Goal: Information Seeking & Learning: Find specific fact

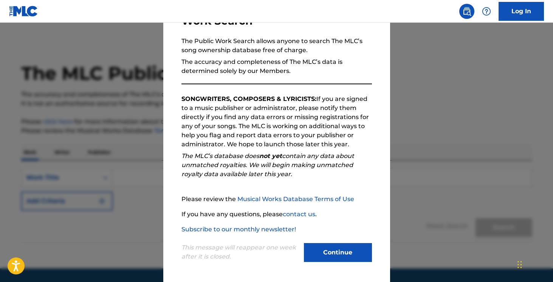
click at [307, 249] on button "Continue" at bounding box center [338, 252] width 68 height 19
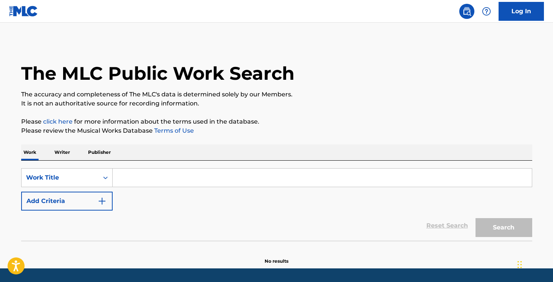
click at [177, 175] on input "Search Form" at bounding box center [322, 178] width 419 height 18
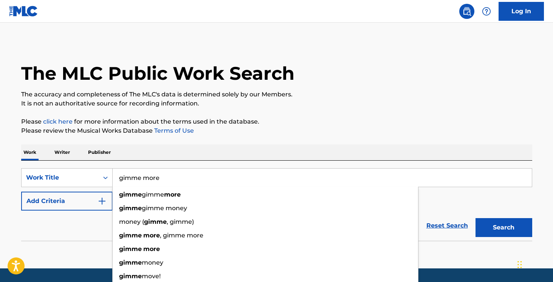
click at [476, 218] on button "Search" at bounding box center [504, 227] width 57 height 19
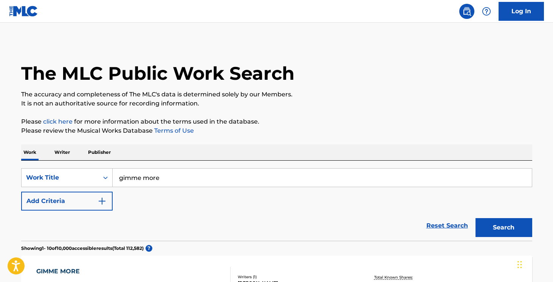
click at [144, 177] on input "gimme more" at bounding box center [322, 178] width 419 height 18
type input "gimme gimme more"
click at [476, 218] on button "Search" at bounding box center [504, 227] width 57 height 19
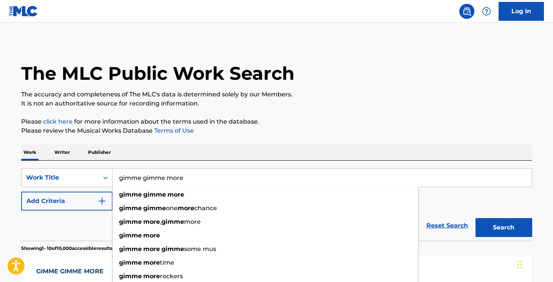
click at [165, 184] on input "gimme gimme more" at bounding box center [322, 178] width 419 height 18
click at [169, 177] on input "gimme gimme more" at bounding box center [322, 178] width 419 height 18
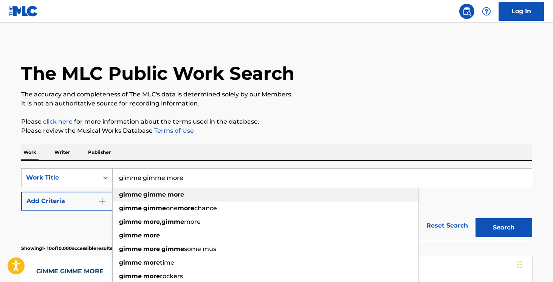
click at [168, 196] on strong "more" at bounding box center [176, 194] width 17 height 7
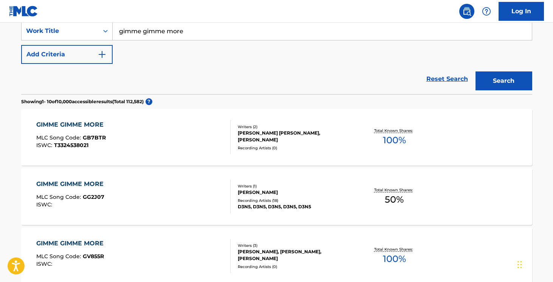
scroll to position [147, 0]
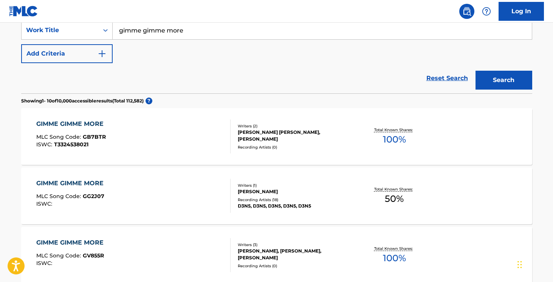
click at [252, 150] on div "GIMME GIMME MORE MLC Song Code : GB7BTR ISWC : T3324538021 Writers ( 2 ) [PERSO…" at bounding box center [276, 136] width 511 height 57
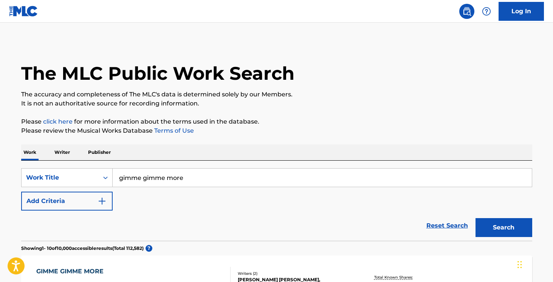
click at [167, 178] on input "gimme gimme more" at bounding box center [322, 178] width 419 height 18
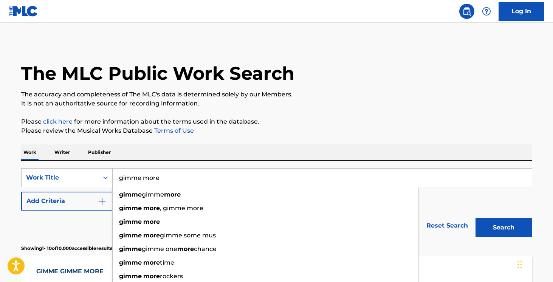
type input "gimme more"
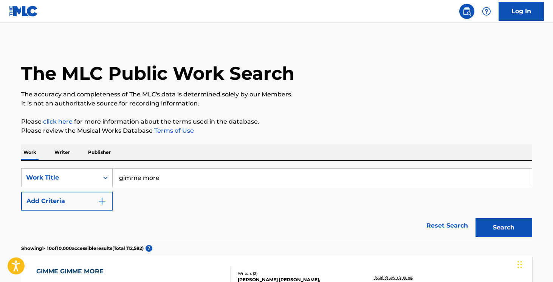
click at [83, 201] on button "Add Criteria" at bounding box center [67, 201] width 92 height 19
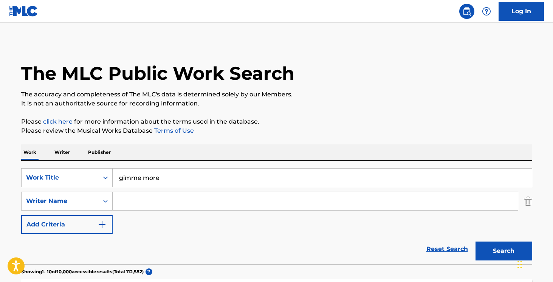
click at [141, 199] on input "Search Form" at bounding box center [315, 201] width 405 height 18
paste input "[PERSON_NAME]"
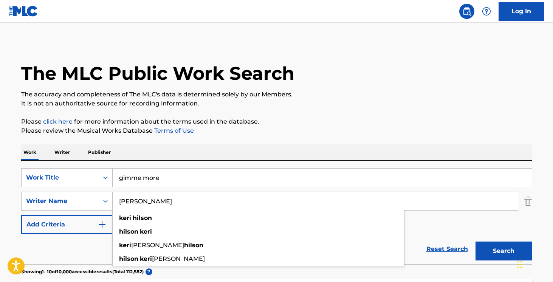
type input "[PERSON_NAME]"
click at [512, 249] on button "Search" at bounding box center [504, 251] width 57 height 19
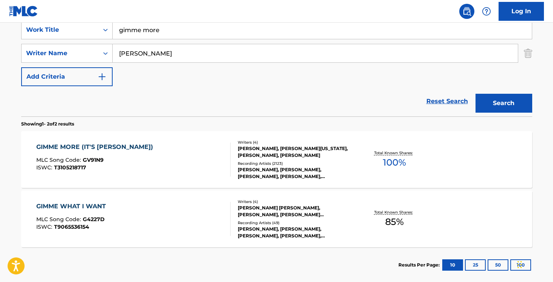
scroll to position [152, 0]
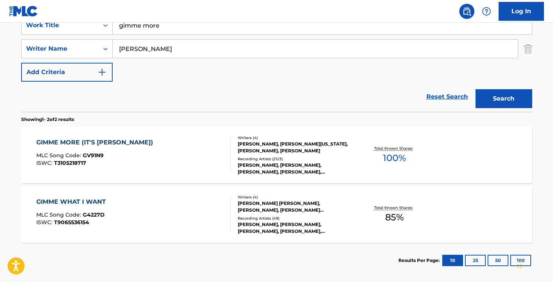
click at [321, 166] on div "[PERSON_NAME], [PERSON_NAME], [PERSON_NAME], [PERSON_NAME], [PERSON_NAME]" at bounding box center [295, 169] width 114 height 14
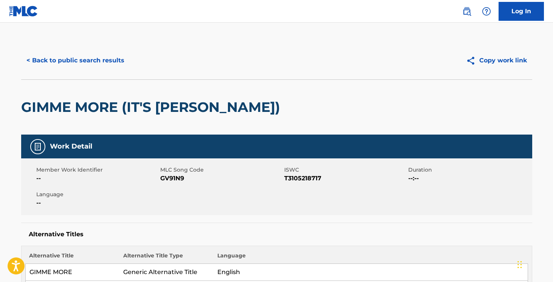
scroll to position [88, 0]
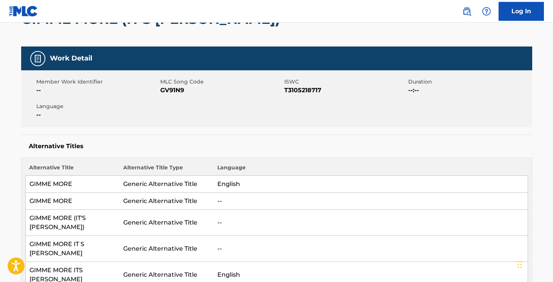
click at [301, 91] on span "T3105218717" at bounding box center [345, 90] width 122 height 9
click at [289, 99] on div "Member Work Identifier -- MLC Song Code GV91N9 ISWC T3105218717 Duration --:-- …" at bounding box center [276, 98] width 511 height 57
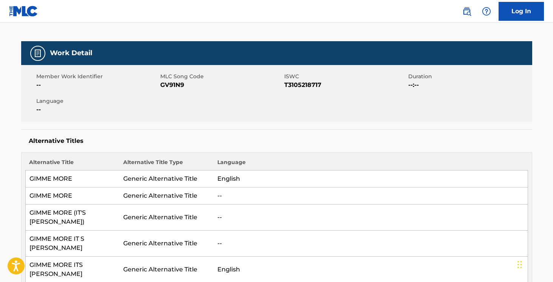
scroll to position [13, 0]
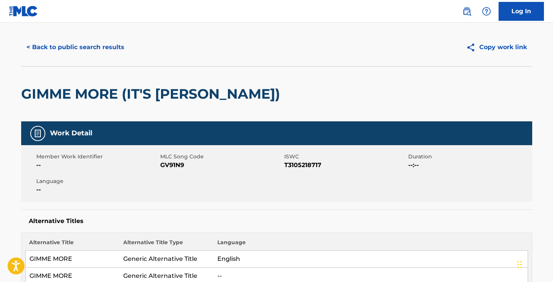
click at [301, 168] on span "T3105218717" at bounding box center [345, 165] width 122 height 9
copy span "T3105218717"
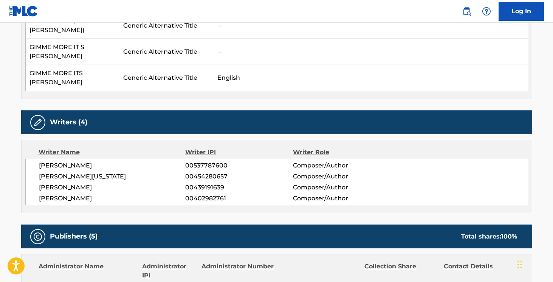
scroll to position [310, 0]
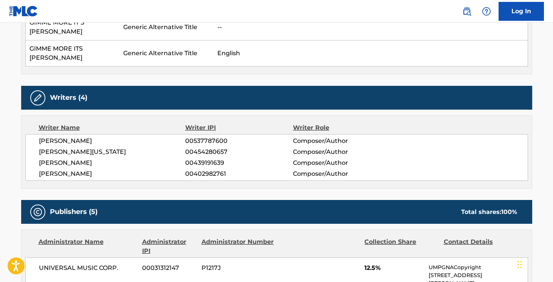
click at [121, 137] on span "[PERSON_NAME]" at bounding box center [112, 141] width 147 height 9
copy div "[PERSON_NAME]"
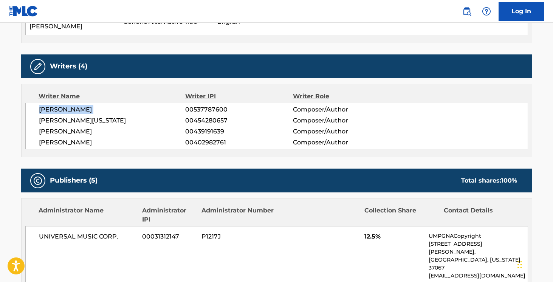
scroll to position [348, 0]
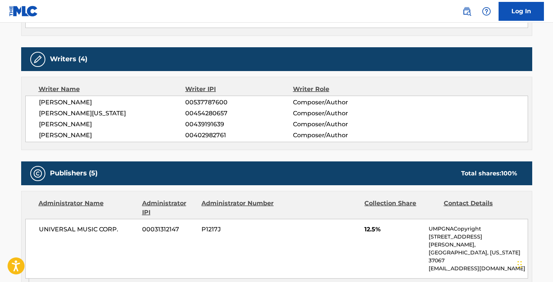
click at [117, 112] on span "[PERSON_NAME][US_STATE]" at bounding box center [112, 113] width 147 height 9
copy div "[PERSON_NAME][US_STATE]"
click at [108, 123] on span "[PERSON_NAME]" at bounding box center [112, 124] width 147 height 9
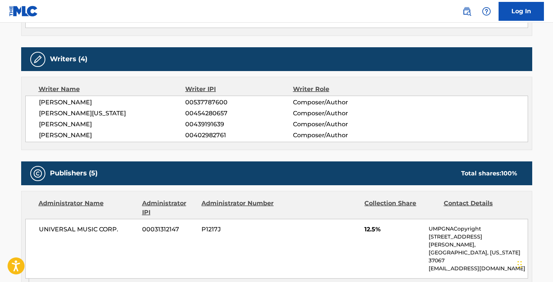
click at [108, 123] on span "[PERSON_NAME]" at bounding box center [112, 124] width 147 height 9
copy div "[PERSON_NAME]"
click at [92, 136] on span "[PERSON_NAME]" at bounding box center [112, 135] width 147 height 9
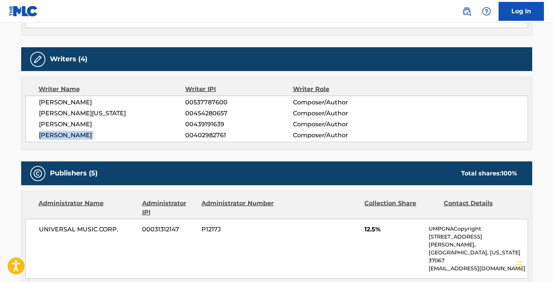
click at [92, 136] on span "[PERSON_NAME]" at bounding box center [112, 135] width 147 height 9
copy div "[PERSON_NAME]"
